Goal: Find specific page/section: Find specific page/section

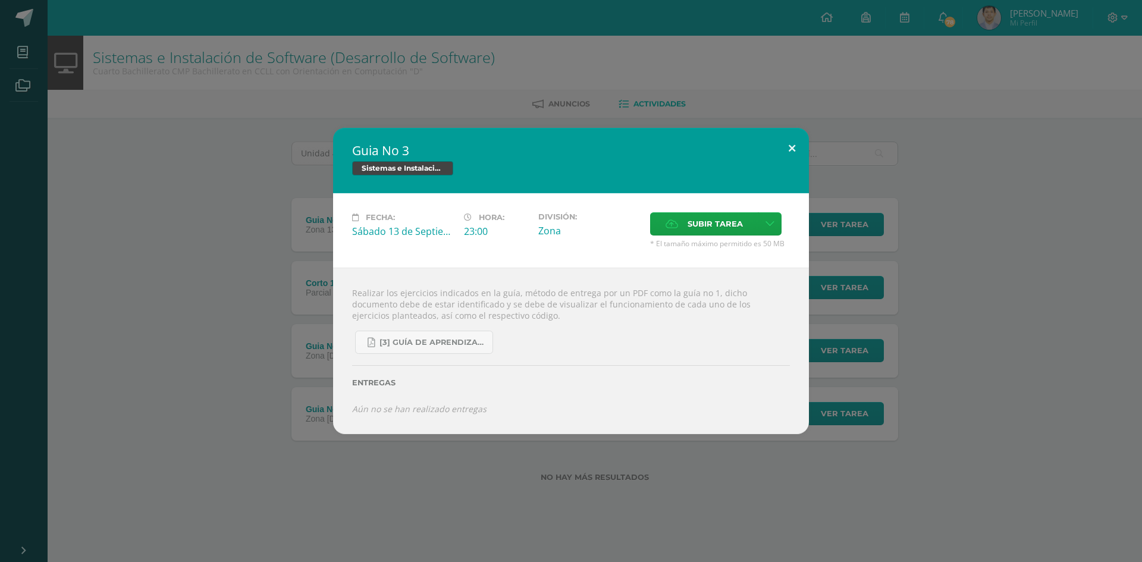
click at [790, 157] on button at bounding box center [792, 148] width 34 height 40
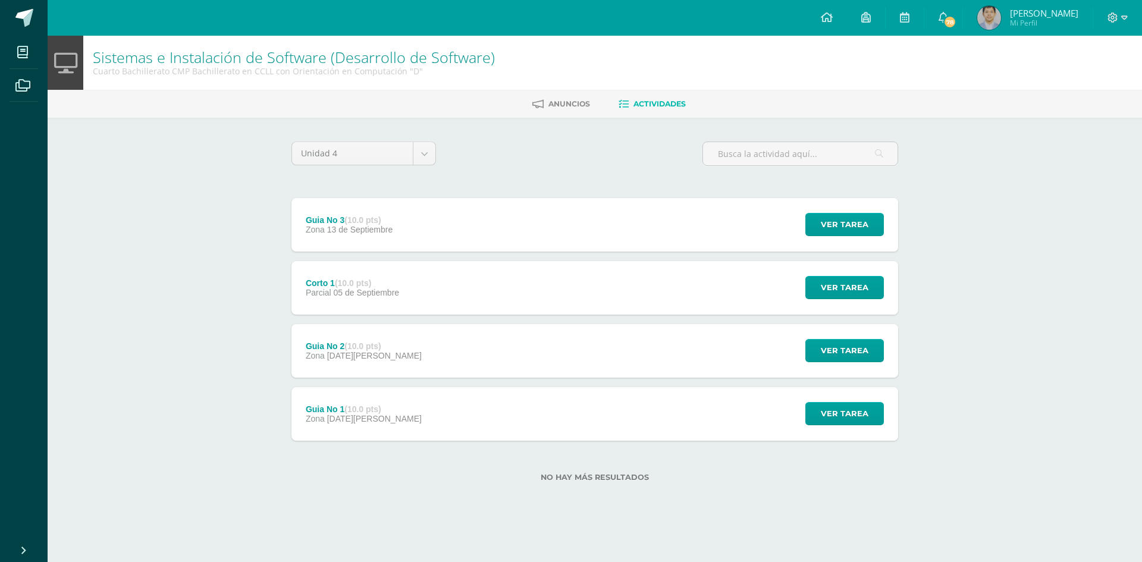
click at [1034, 10] on span "[PERSON_NAME]" at bounding box center [1044, 13] width 68 height 12
click at [1011, 16] on span "[PERSON_NAME]" at bounding box center [1044, 13] width 68 height 12
click at [1004, 17] on span "[PERSON_NAME] Mi Perfil" at bounding box center [1027, 18] width 106 height 24
click at [981, 23] on img at bounding box center [989, 18] width 24 height 24
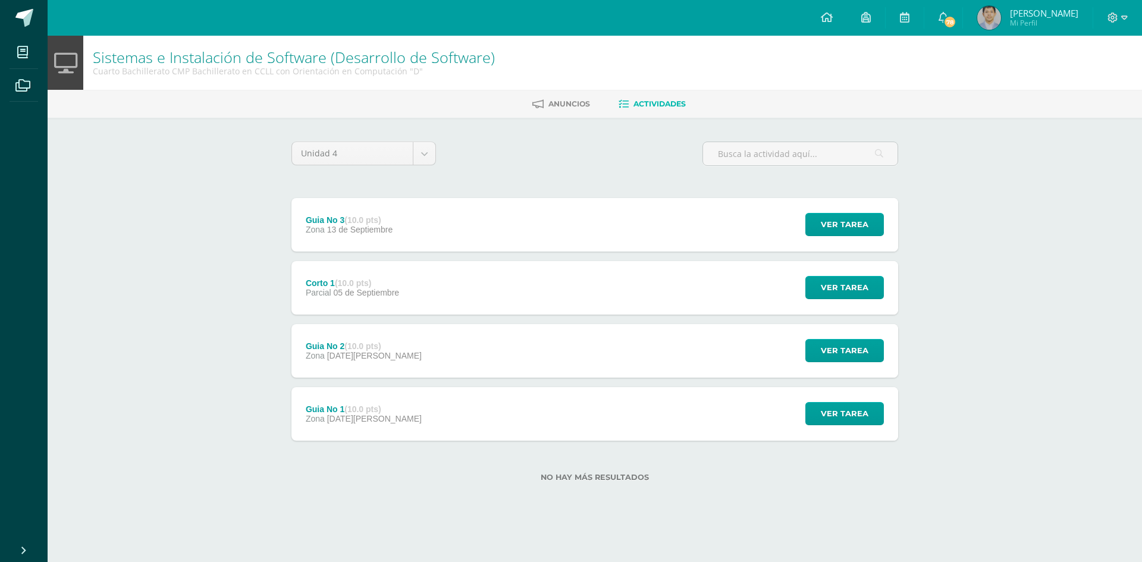
click at [981, 23] on img at bounding box center [989, 18] width 24 height 24
click at [979, 27] on img at bounding box center [989, 18] width 24 height 24
click at [971, 46] on div "Sistemas e Instalación de Software (Desarrollo de Software) Cuarto Bachillerato…" at bounding box center [595, 63] width 1094 height 54
click at [978, 22] on img at bounding box center [989, 18] width 24 height 24
click at [980, 18] on img at bounding box center [989, 18] width 24 height 24
